Goal: Register for event/course

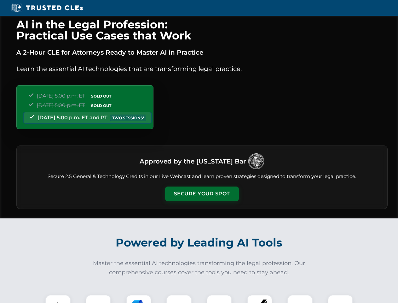
click at [202, 194] on button "Secure Your Spot" at bounding box center [202, 193] width 74 height 15
click at [58, 299] on img at bounding box center [58, 307] width 18 height 18
click at [98, 299] on div at bounding box center [98, 307] width 25 height 25
click at [139, 299] on div at bounding box center [138, 307] width 25 height 25
